Goal: Use online tool/utility: Utilize a website feature to perform a specific function

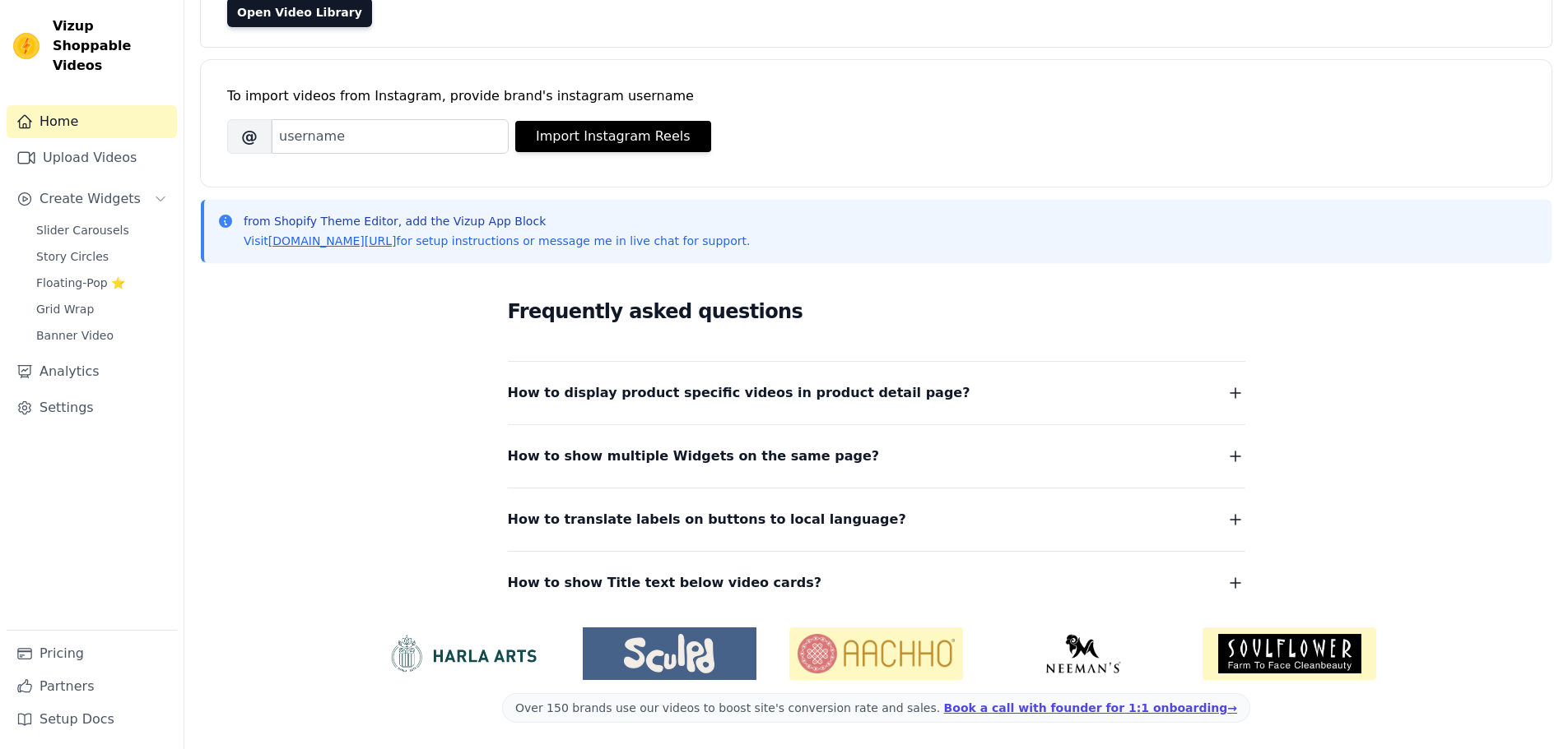
scroll to position [174, 0]
click at [68, 222] on span "Slider Carousels" at bounding box center [82, 230] width 93 height 17
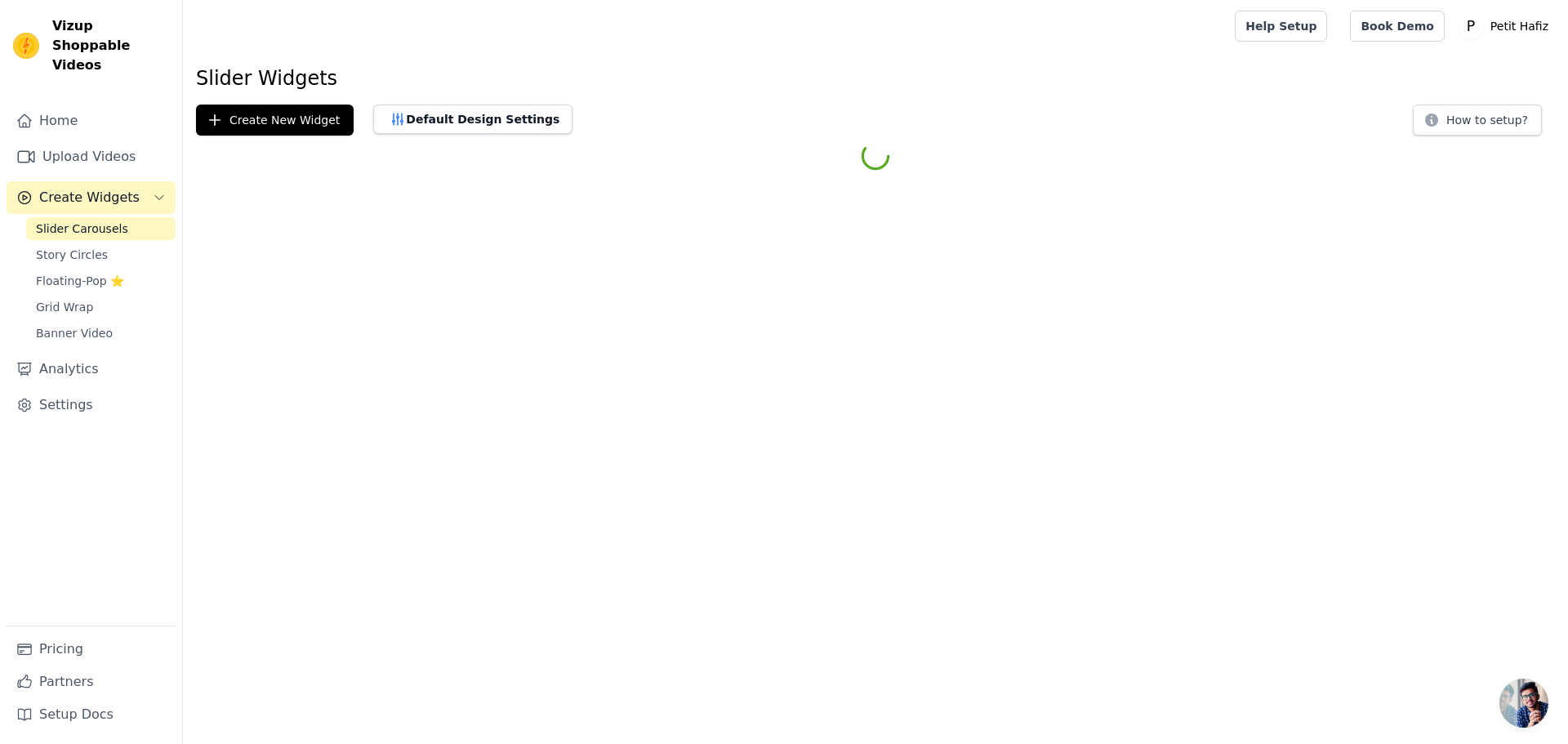
click at [402, 176] on html "Vizup Shoppable Videos Home Upload Videos Create Widgets Slider Carousels Story…" at bounding box center [784, 88] width 1568 height 176
click at [395, 127] on button "Default Design Settings" at bounding box center [473, 119] width 199 height 30
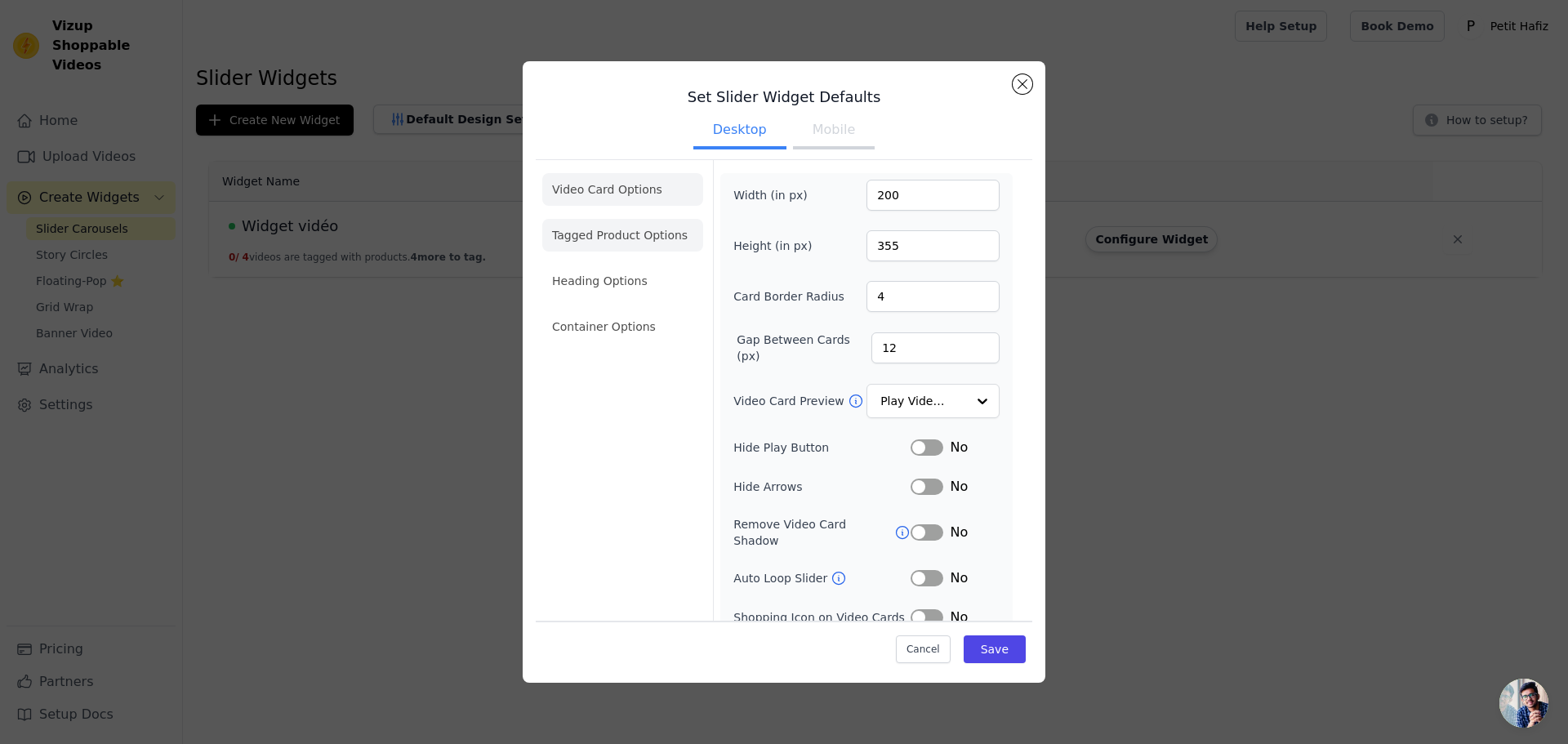
click at [616, 250] on li "Tagged Product Options" at bounding box center [622, 235] width 161 height 33
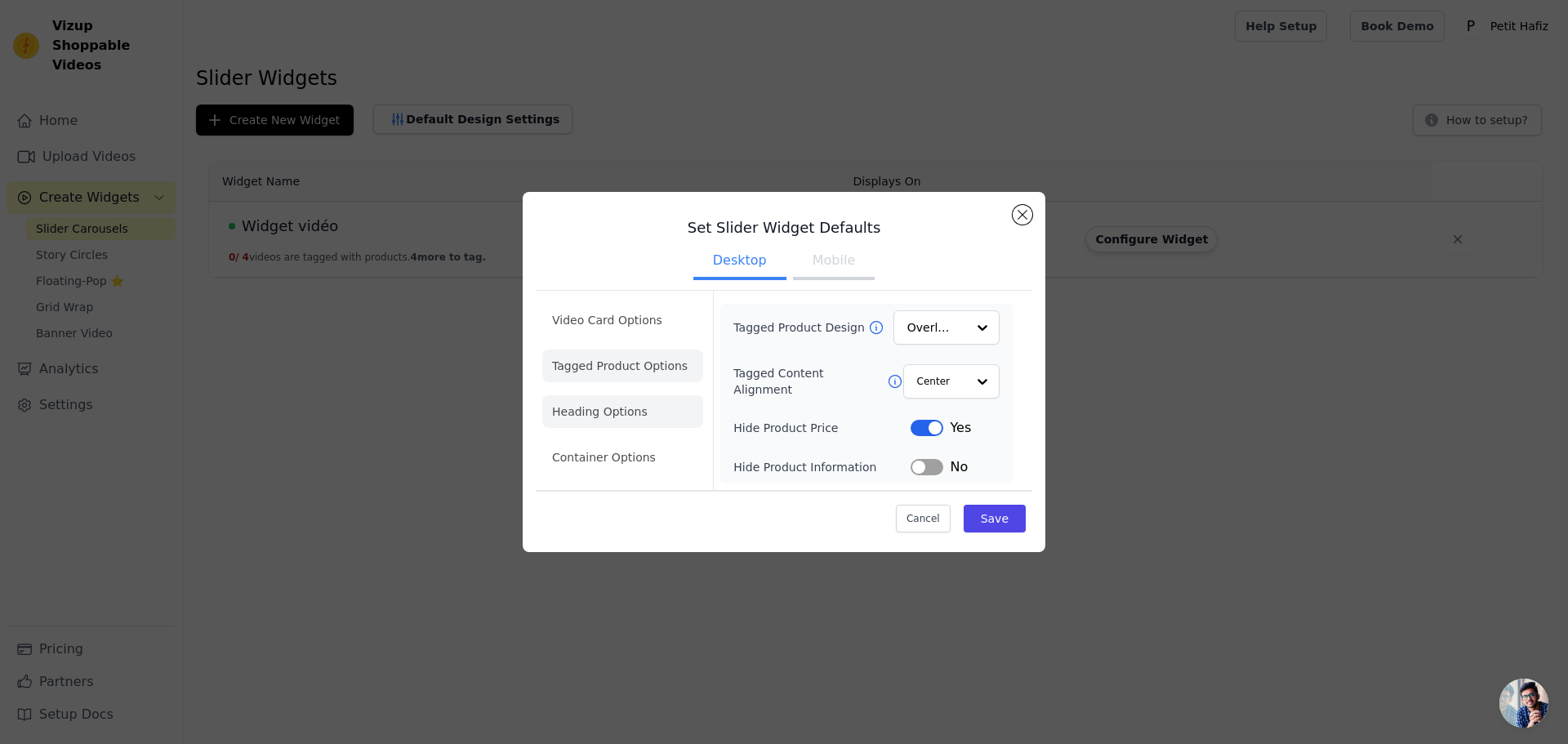
click at [634, 421] on li "Heading Options" at bounding box center [622, 411] width 161 height 33
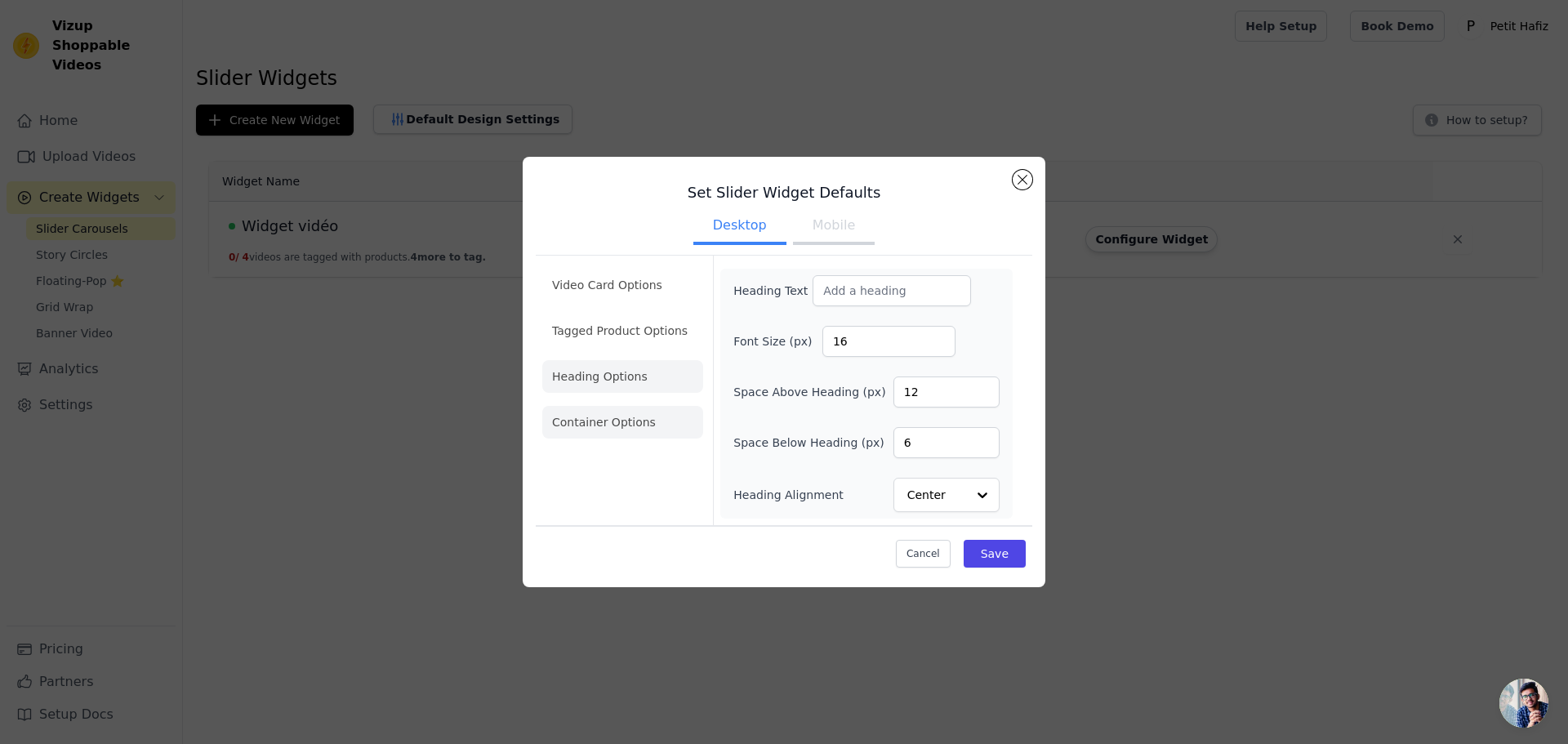
click at [634, 419] on li "Container Options" at bounding box center [622, 422] width 161 height 33
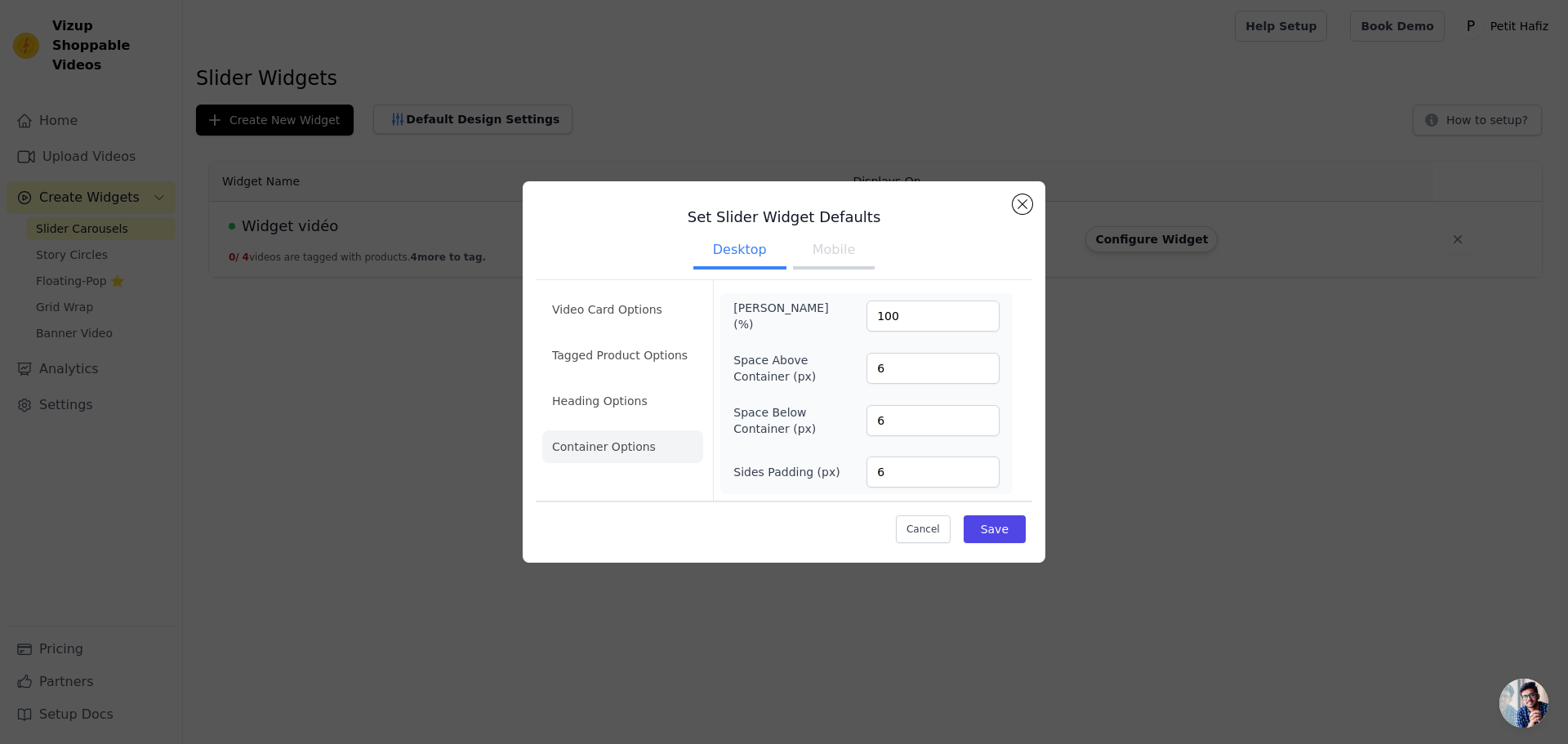
click at [842, 248] on button "Mobile" at bounding box center [833, 251] width 82 height 35
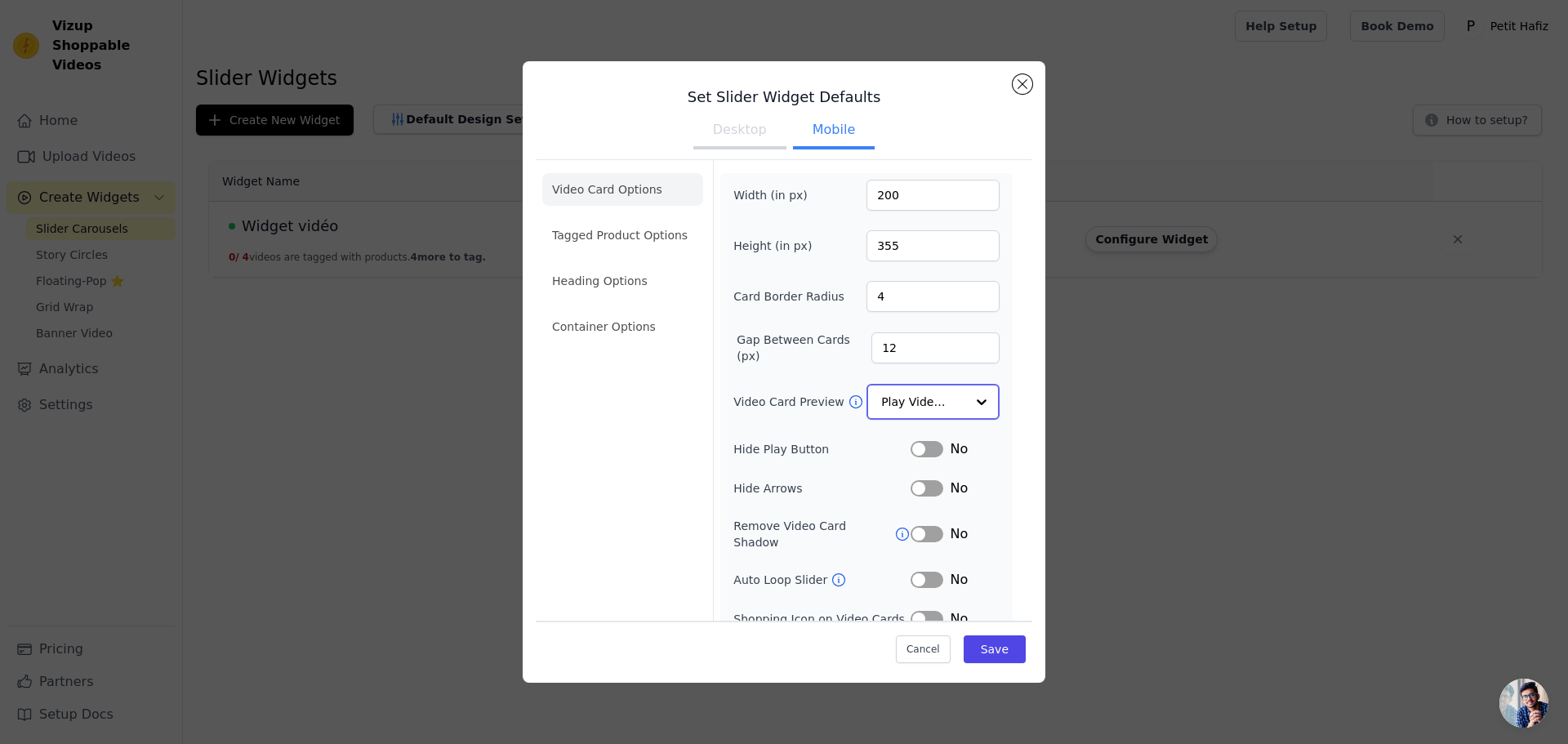
click at [965, 399] on div at bounding box center [981, 401] width 33 height 33
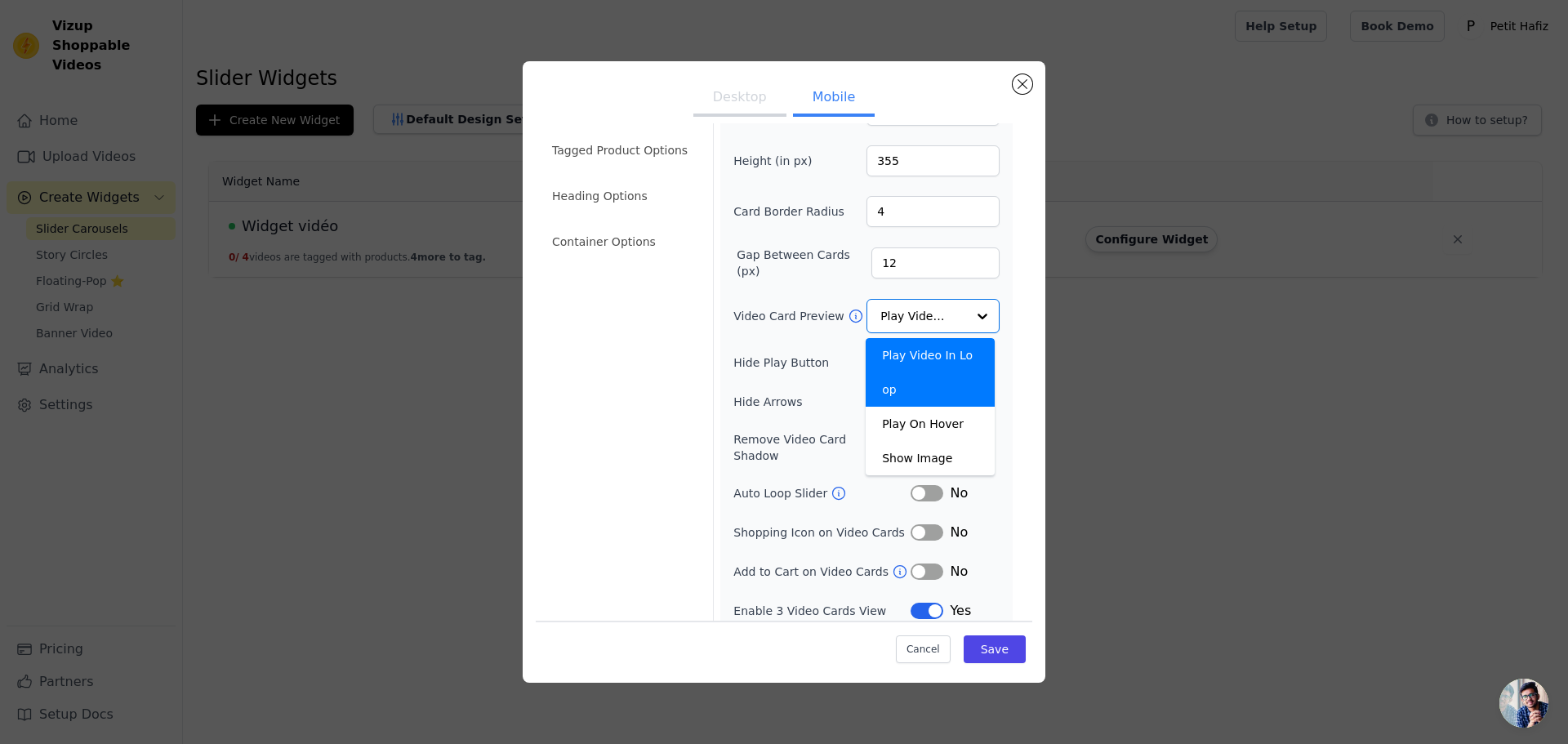
scroll to position [84, 0]
click at [1001, 525] on form "Width (in px) 200 Height (in px) 355 Card Border Radius 4 Gap Between Cards (px…" at bounding box center [866, 356] width 306 height 559
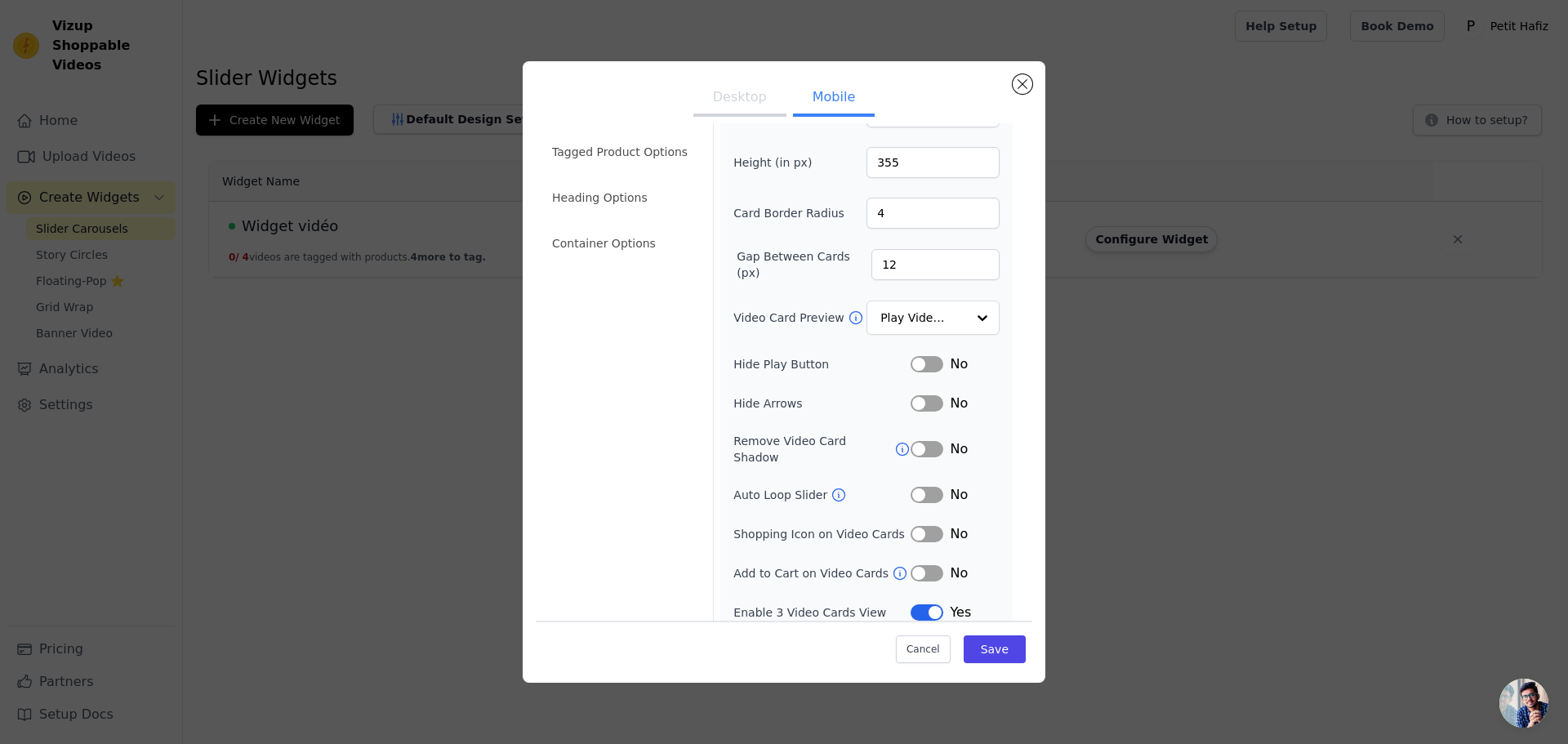
click at [917, 526] on button "Label" at bounding box center [927, 534] width 33 height 17
click at [923, 526] on button "Label" at bounding box center [927, 534] width 33 height 17
click at [892, 566] on icon at bounding box center [900, 574] width 17 height 17
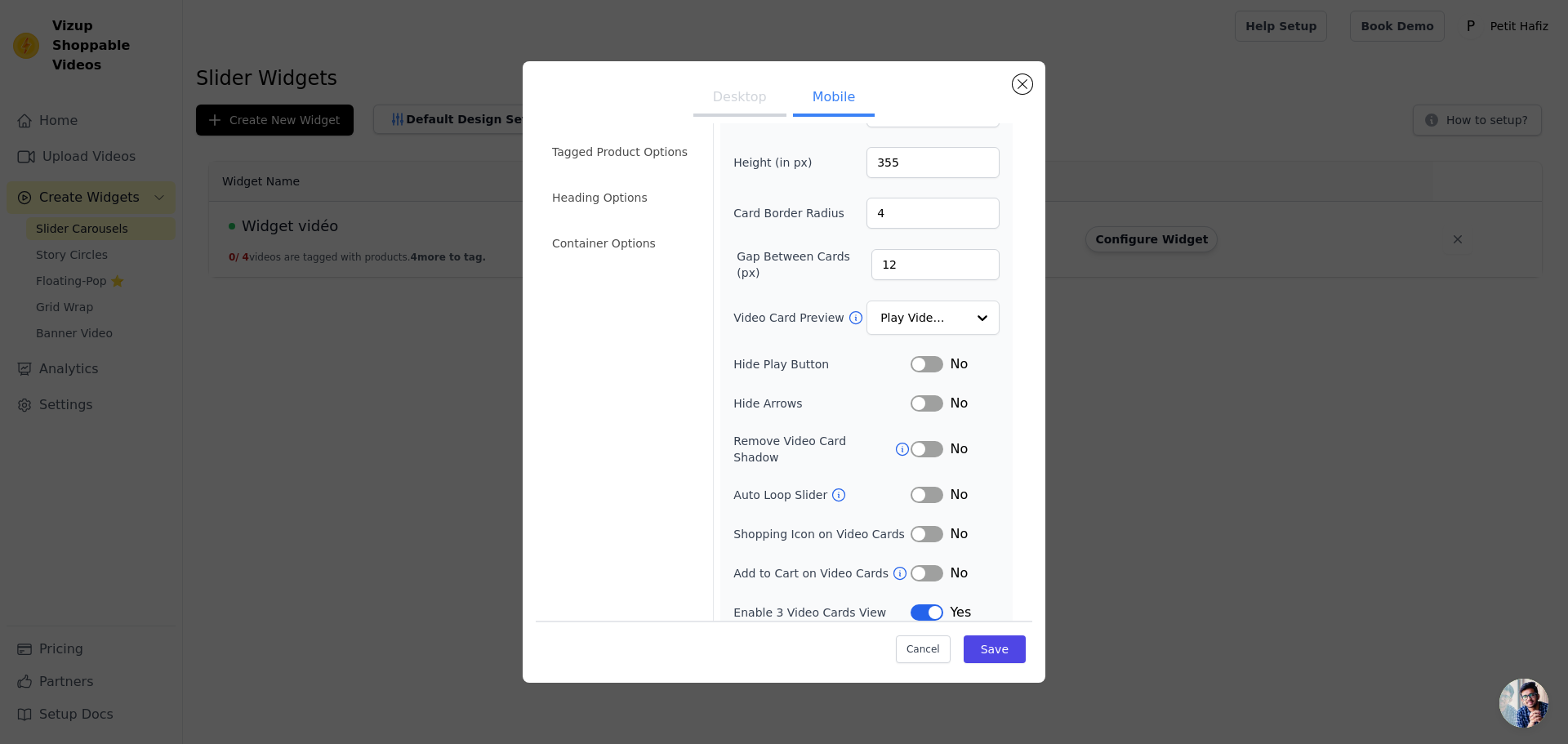
click at [830, 487] on icon at bounding box center [838, 495] width 17 height 17
click at [924, 566] on button "Label" at bounding box center [927, 574] width 33 height 17
click at [921, 526] on button "Label" at bounding box center [927, 534] width 33 height 17
click at [605, 228] on li "Container Options" at bounding box center [622, 243] width 161 height 33
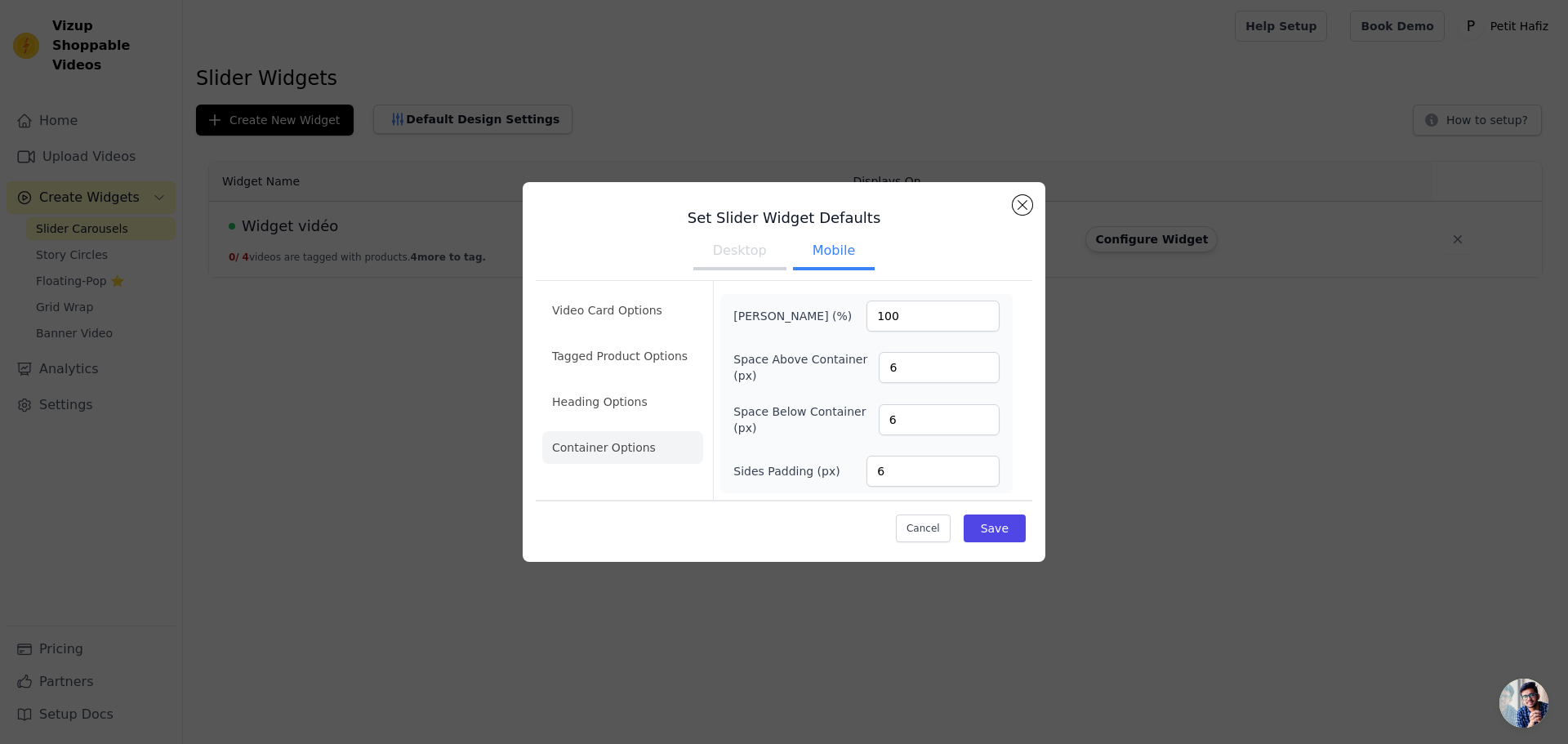
scroll to position [0, 0]
click at [609, 391] on li "Heading Options" at bounding box center [622, 401] width 161 height 33
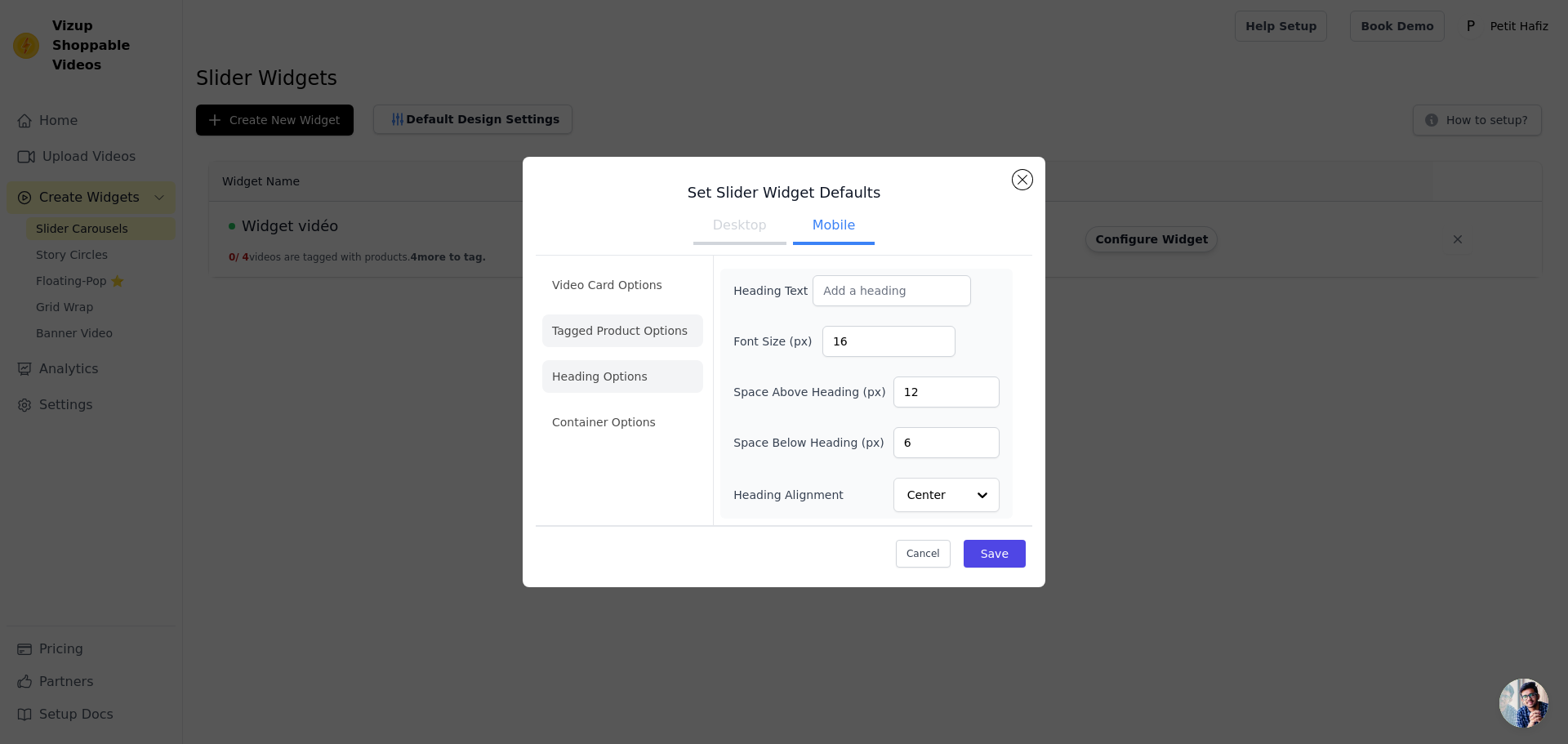
click at [624, 329] on li "Tagged Product Options" at bounding box center [622, 330] width 161 height 33
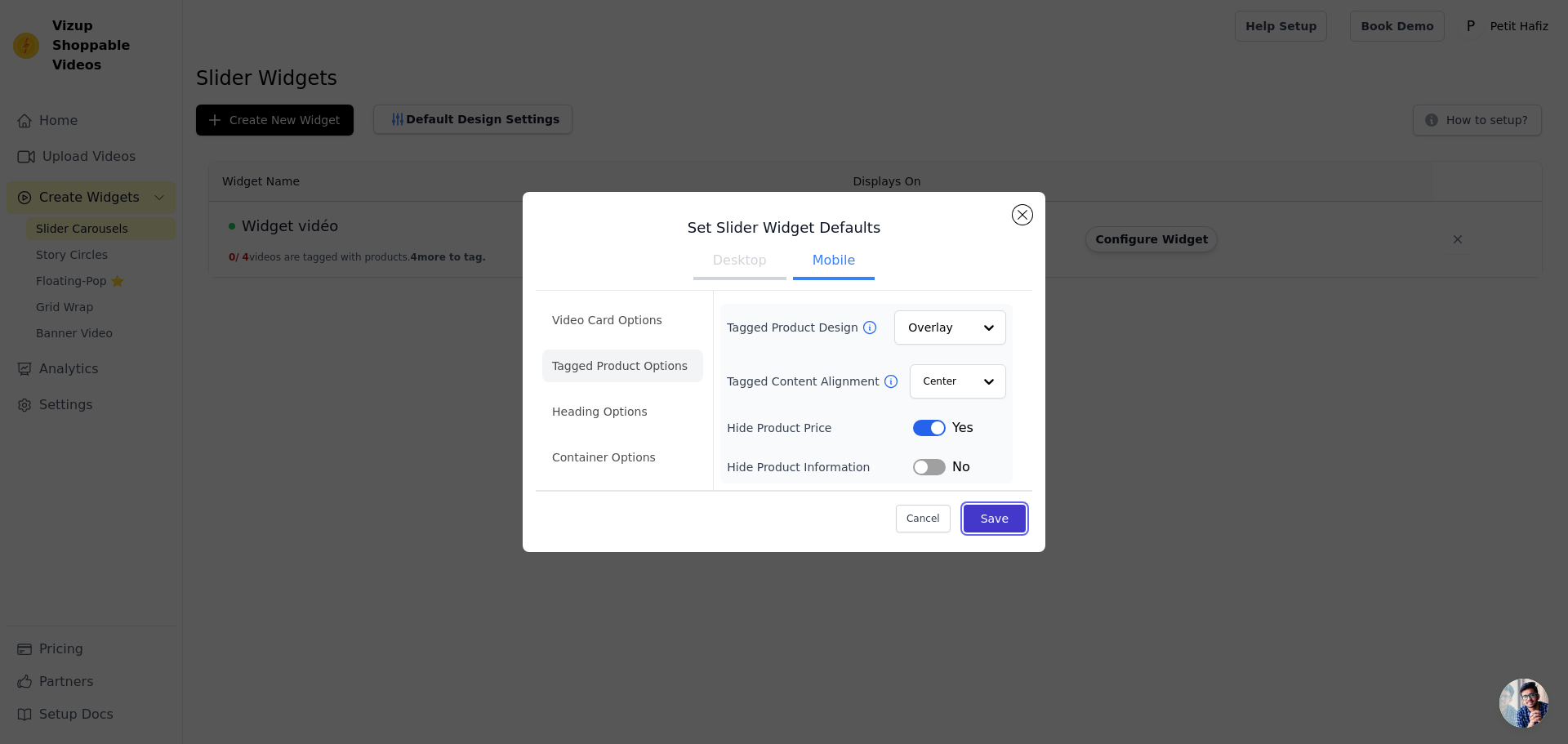
click at [1003, 508] on button "Save" at bounding box center [995, 519] width 62 height 28
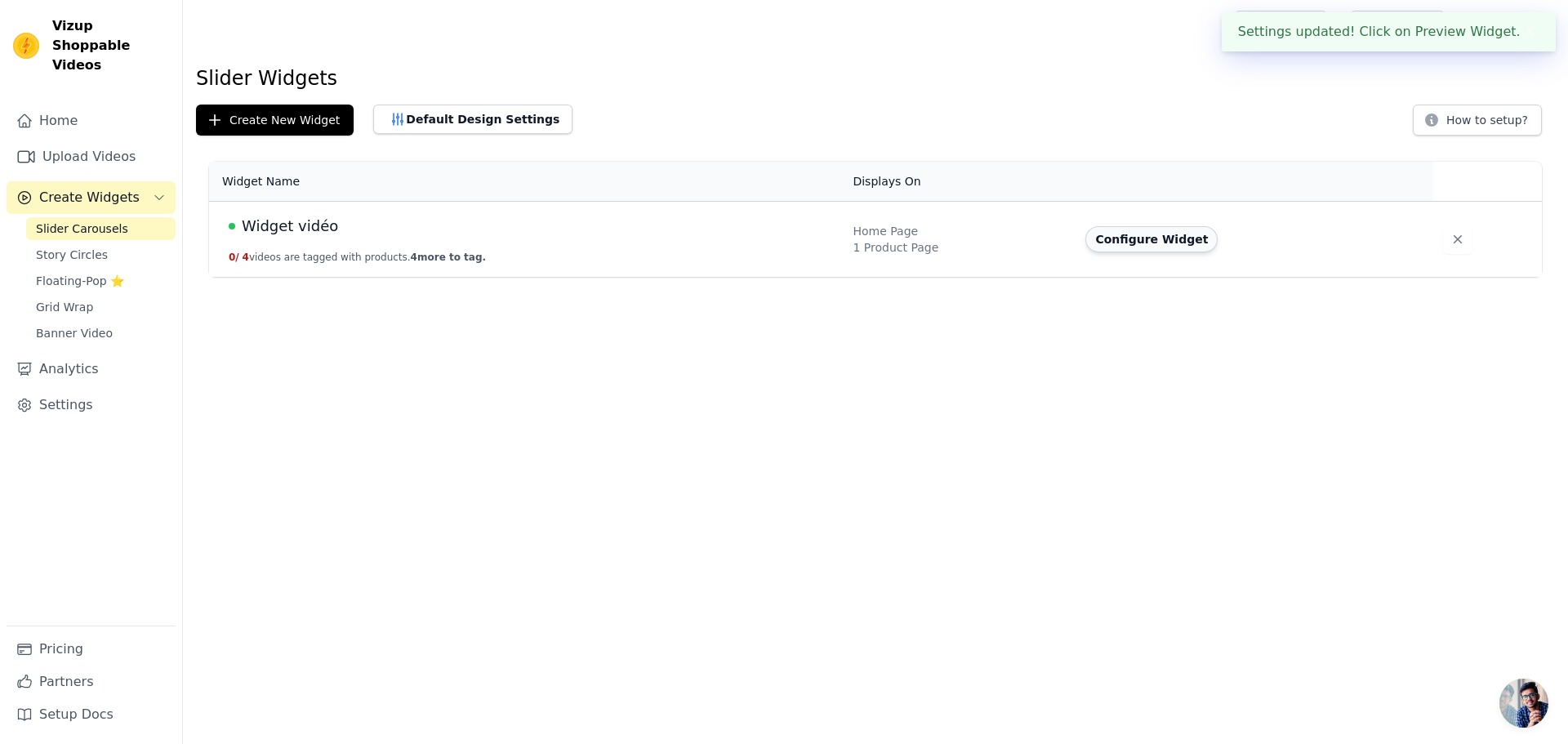
click at [1151, 241] on button "Configure Widget" at bounding box center [1151, 239] width 132 height 27
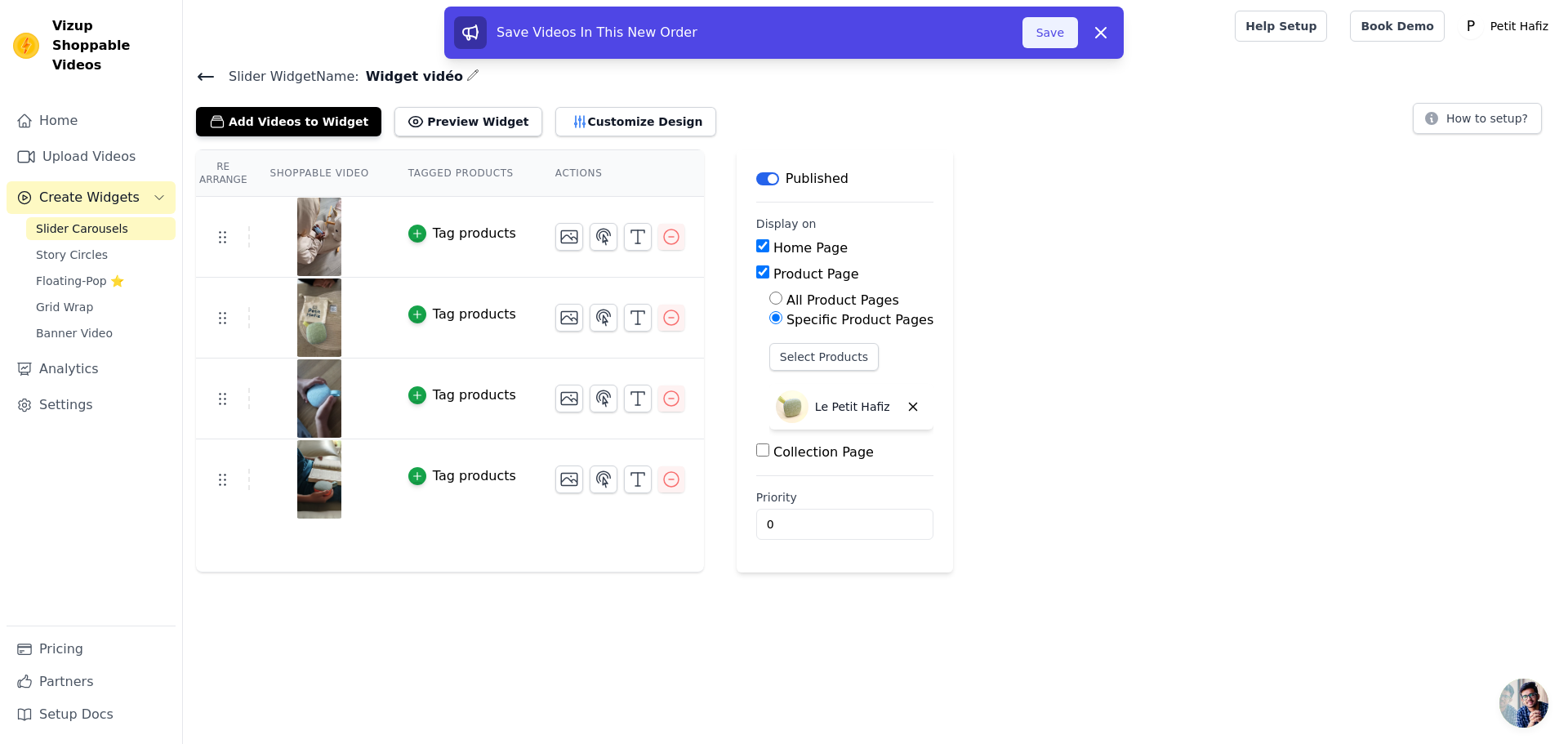
click at [1056, 42] on button "Save" at bounding box center [1050, 33] width 55 height 32
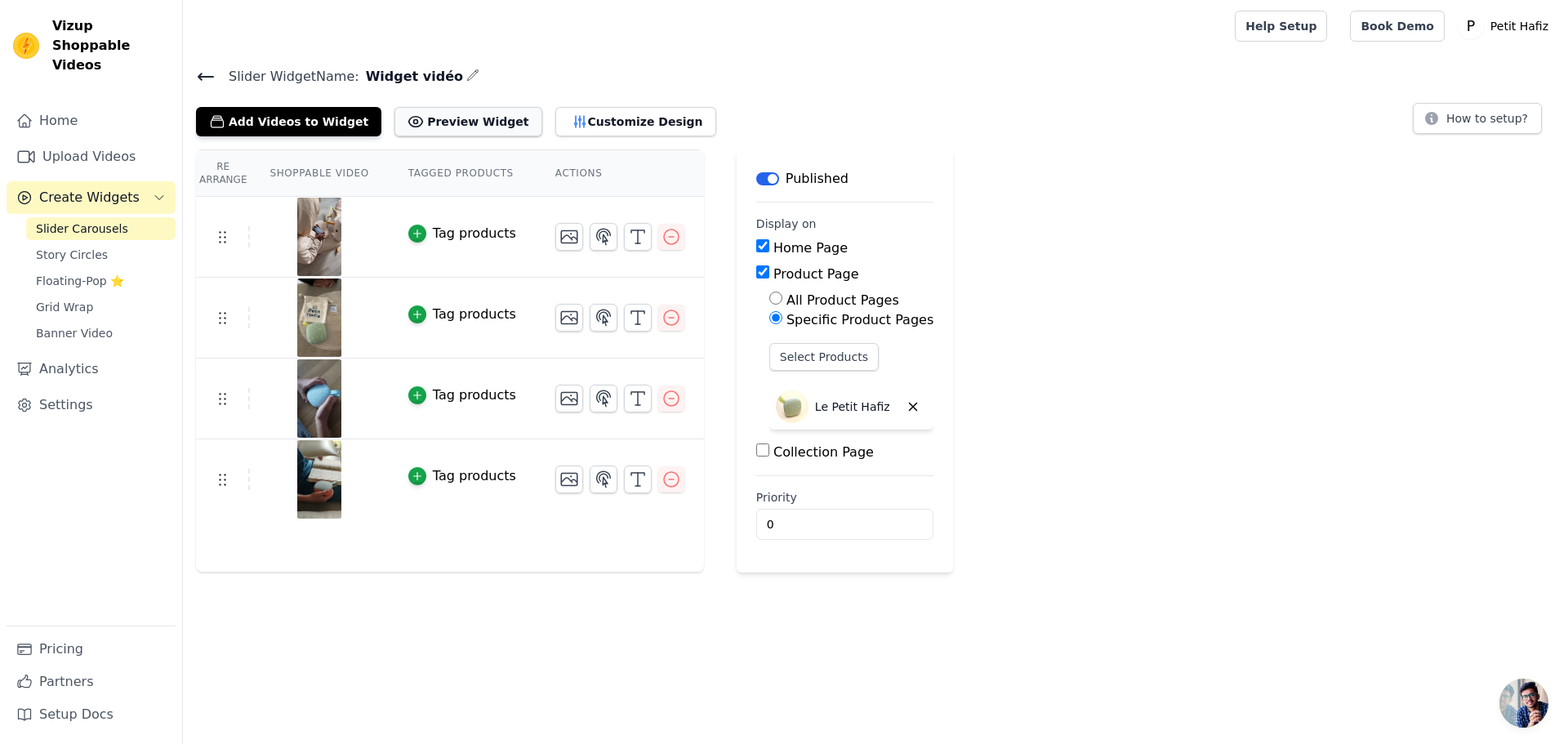
click at [460, 121] on button "Preview Widget" at bounding box center [468, 122] width 147 height 30
click at [973, 491] on div "Re Arrange Shoppable Video Tagged Products Actions Tag products Tag products Ta…" at bounding box center [876, 362] width 1385 height 424
